Goal: Information Seeking & Learning: Learn about a topic

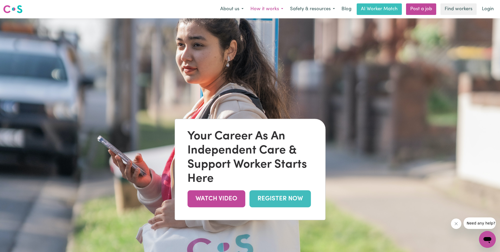
click at [262, 8] on button "How it works" at bounding box center [267, 9] width 40 height 11
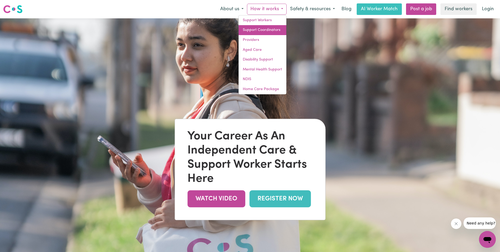
click at [263, 30] on link "Support Coordinators" at bounding box center [263, 30] width 48 height 10
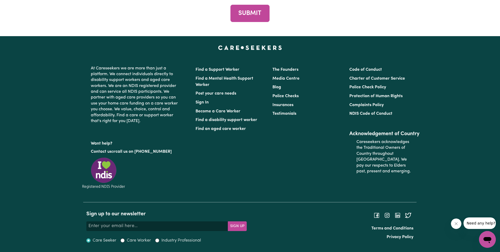
scroll to position [2334, 0]
click at [204, 114] on link "Become a Care Worker" at bounding box center [217, 111] width 45 height 4
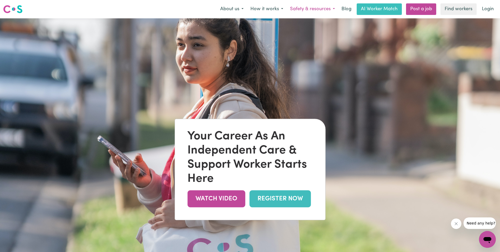
click at [326, 8] on button "Safety & resources" at bounding box center [313, 9] width 52 height 11
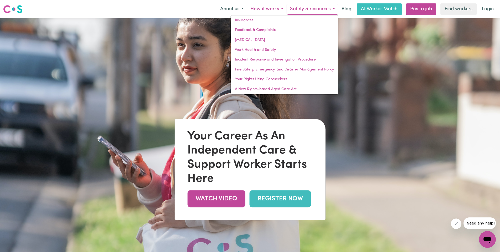
click at [264, 8] on button "How it works" at bounding box center [267, 9] width 40 height 11
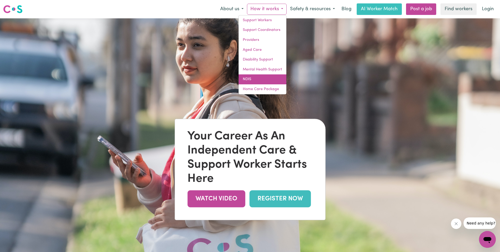
click at [248, 81] on link "NDIS" at bounding box center [263, 80] width 48 height 10
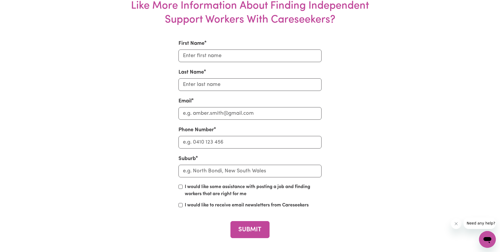
scroll to position [1418, 0]
